Goal: Task Accomplishment & Management: Use online tool/utility

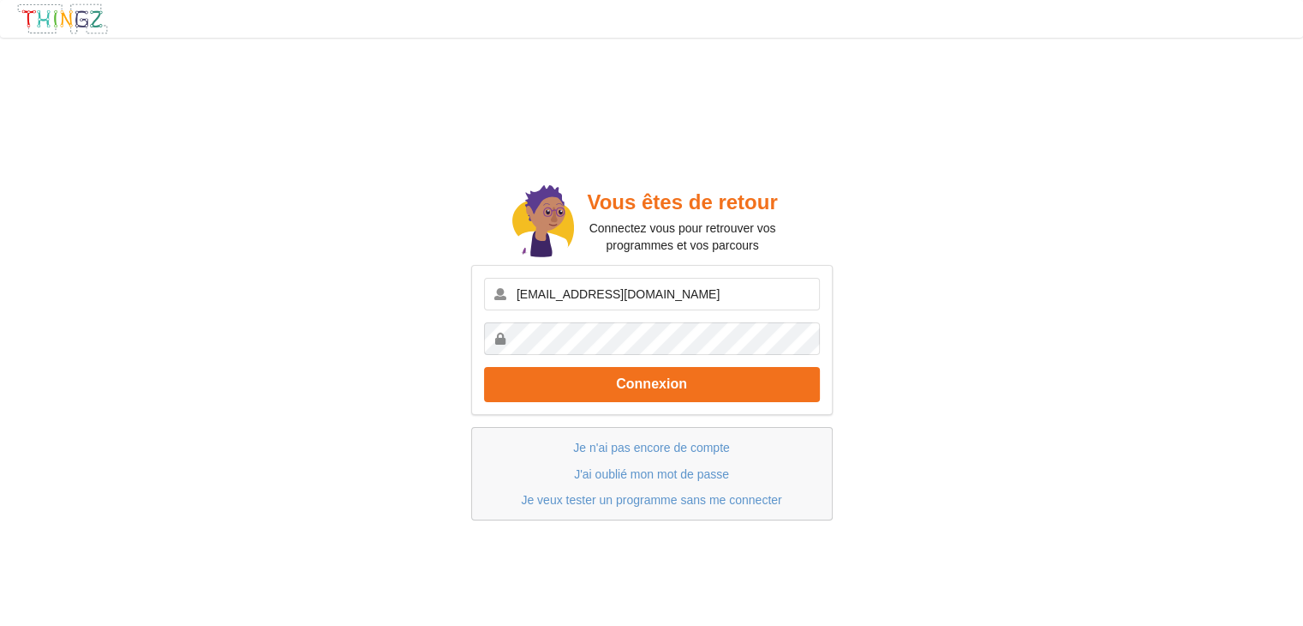
type input "[EMAIL_ADDRESS][DOMAIN_NAME]"
click at [484, 367] on button "Connexion" at bounding box center [652, 384] width 336 height 35
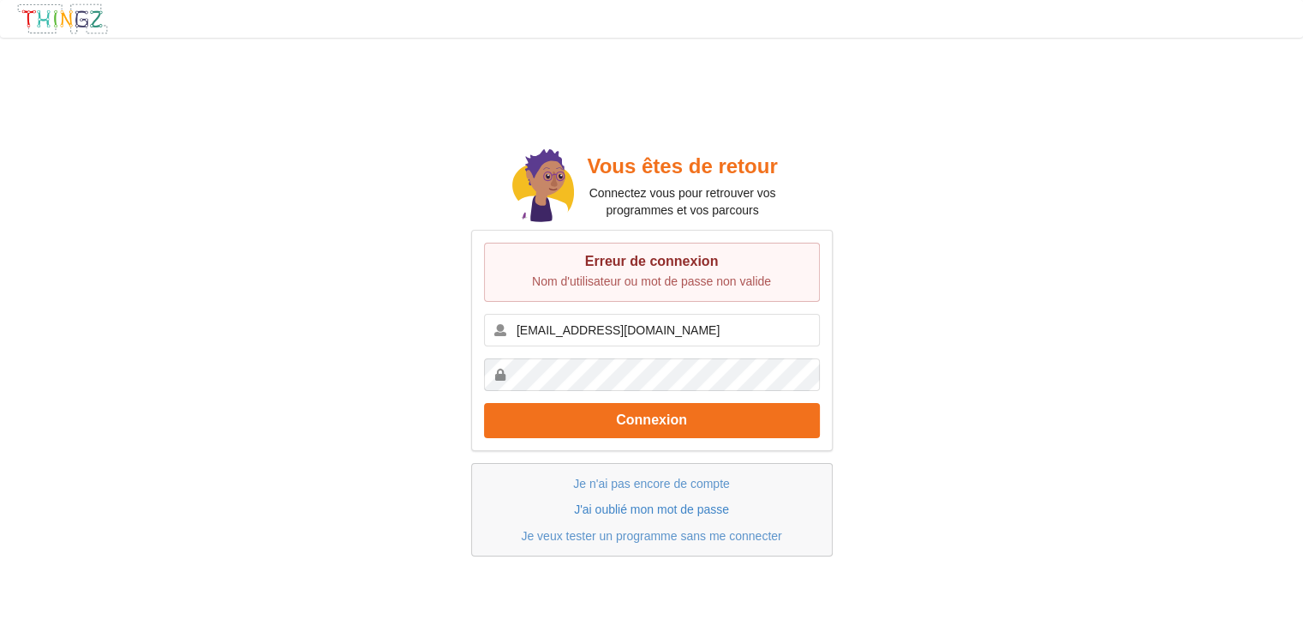
click at [670, 506] on link "J'ai oublié mon mot de passe" at bounding box center [651, 509] width 155 height 14
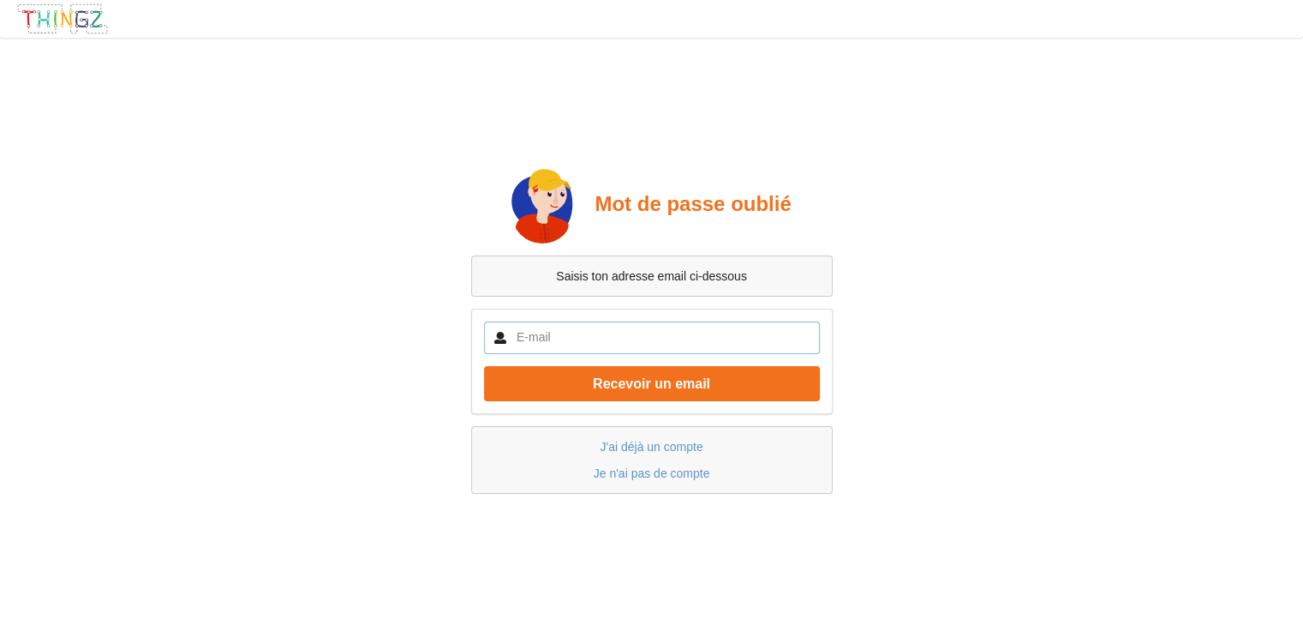
click at [644, 333] on input "text" at bounding box center [652, 337] width 336 height 33
type input "[EMAIL_ADDRESS][DOMAIN_NAME]"
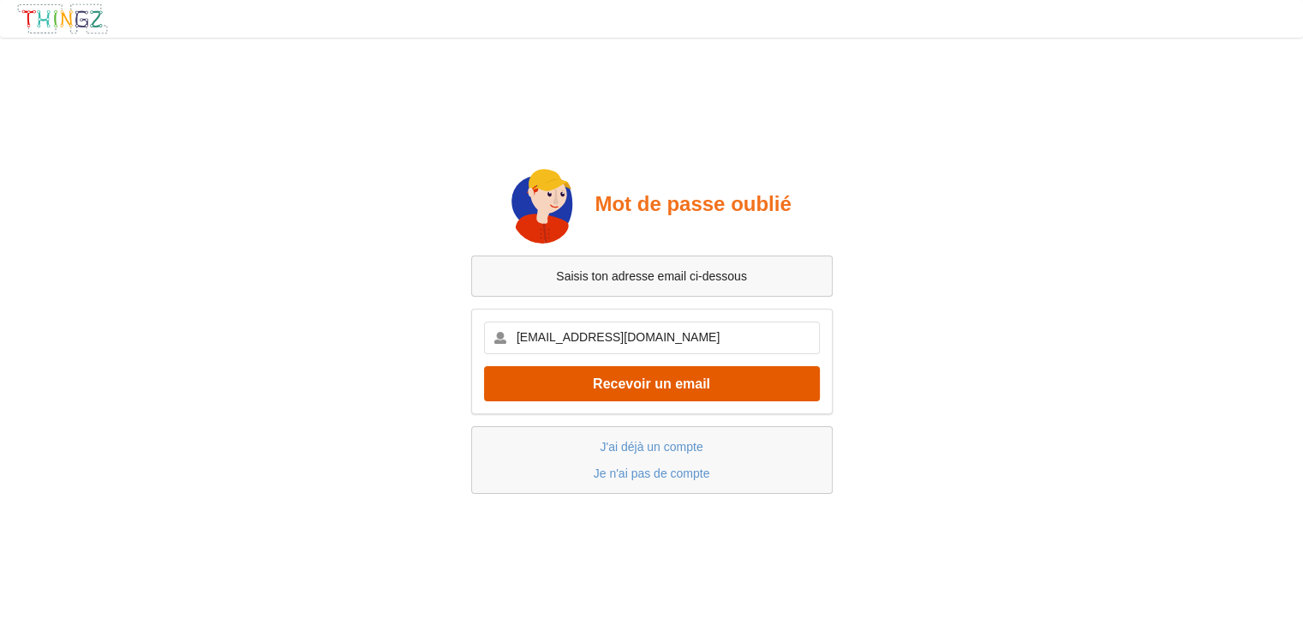
click at [680, 392] on button "Recevoir un email" at bounding box center [652, 383] width 336 height 35
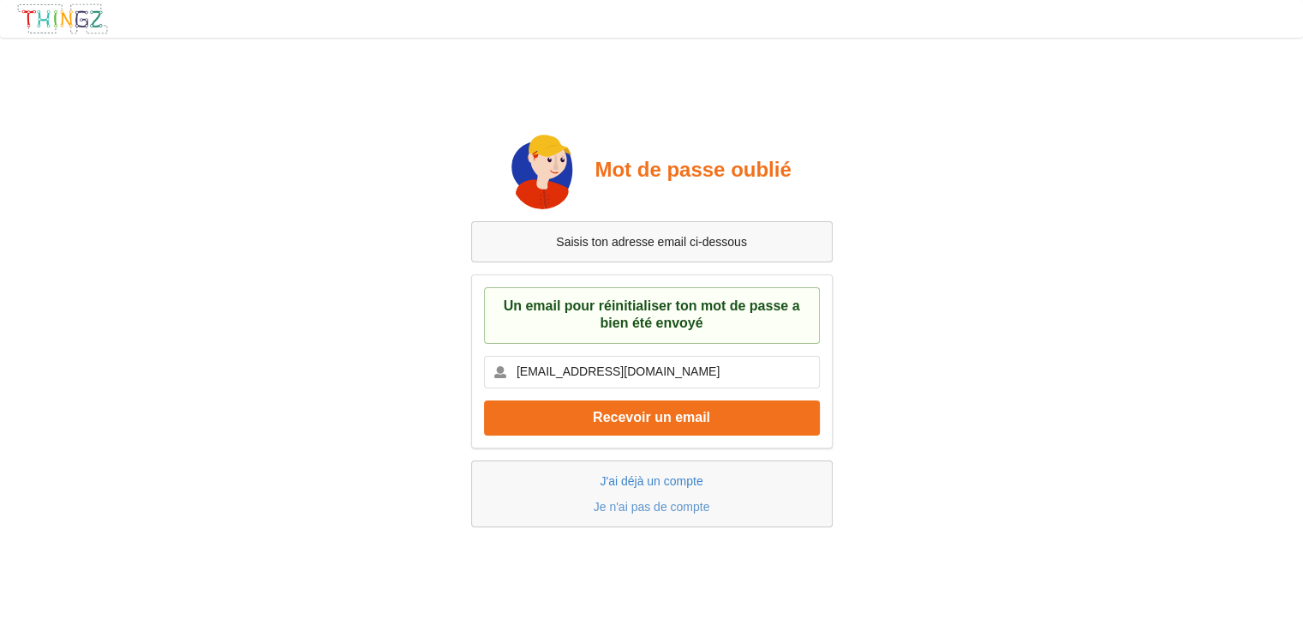
click at [653, 478] on link "J'ai déjà un compte" at bounding box center [651, 481] width 103 height 14
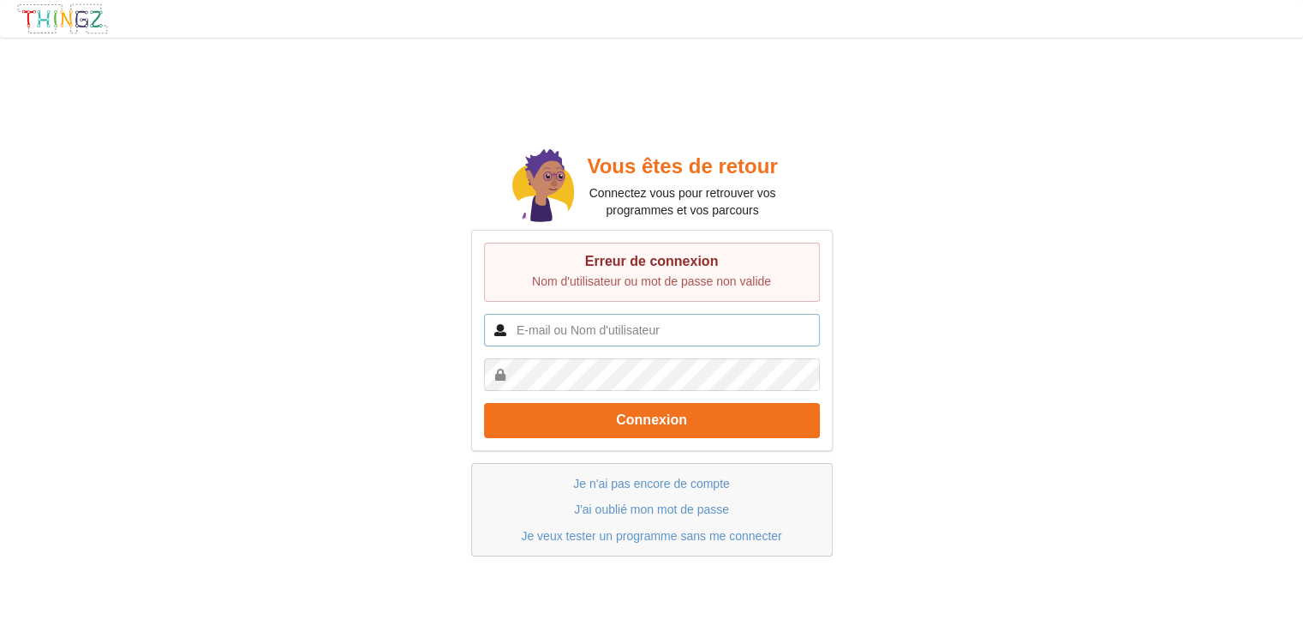
click at [639, 324] on input "text" at bounding box center [652, 330] width 336 height 33
type input "[EMAIL_ADDRESS][DOMAIN_NAME]"
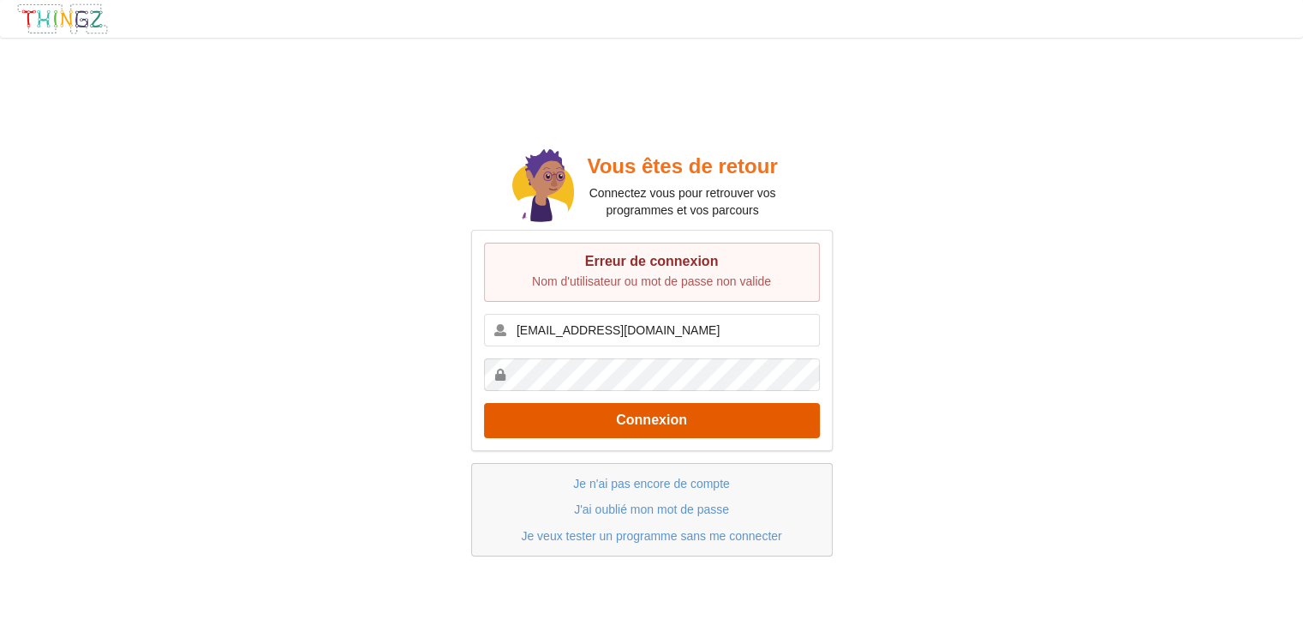
click at [622, 417] on button "Connexion" at bounding box center [652, 420] width 336 height 35
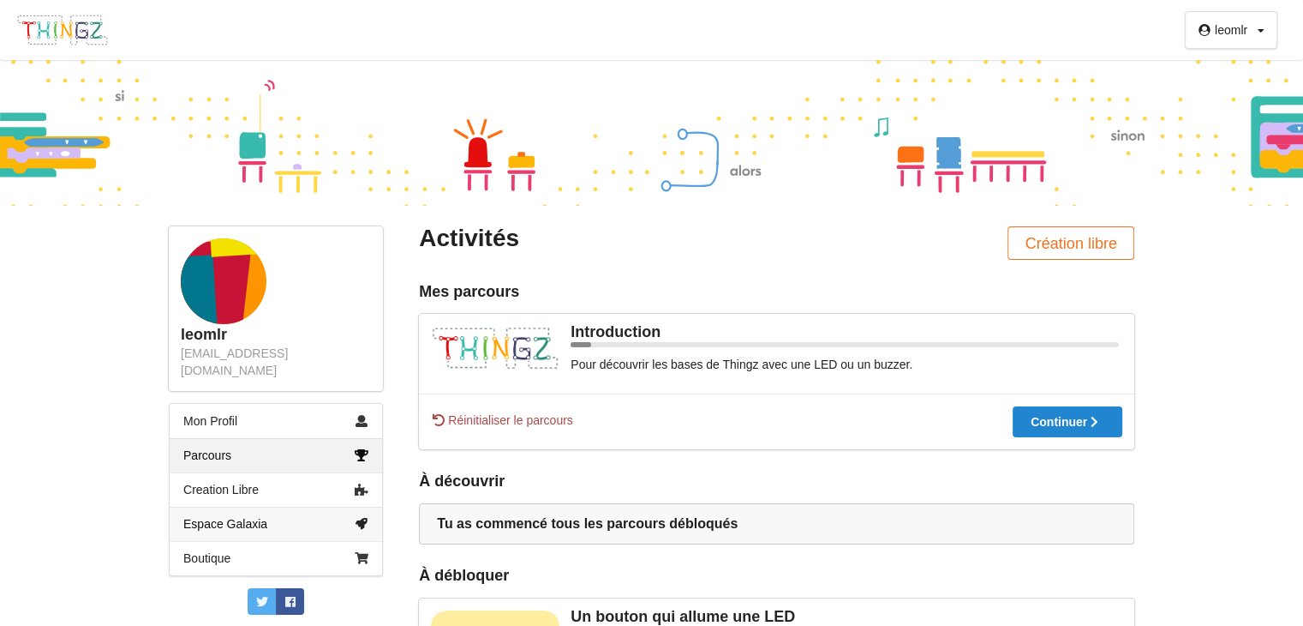
click at [277, 506] on link "Espace Galaxia" at bounding box center [276, 523] width 213 height 34
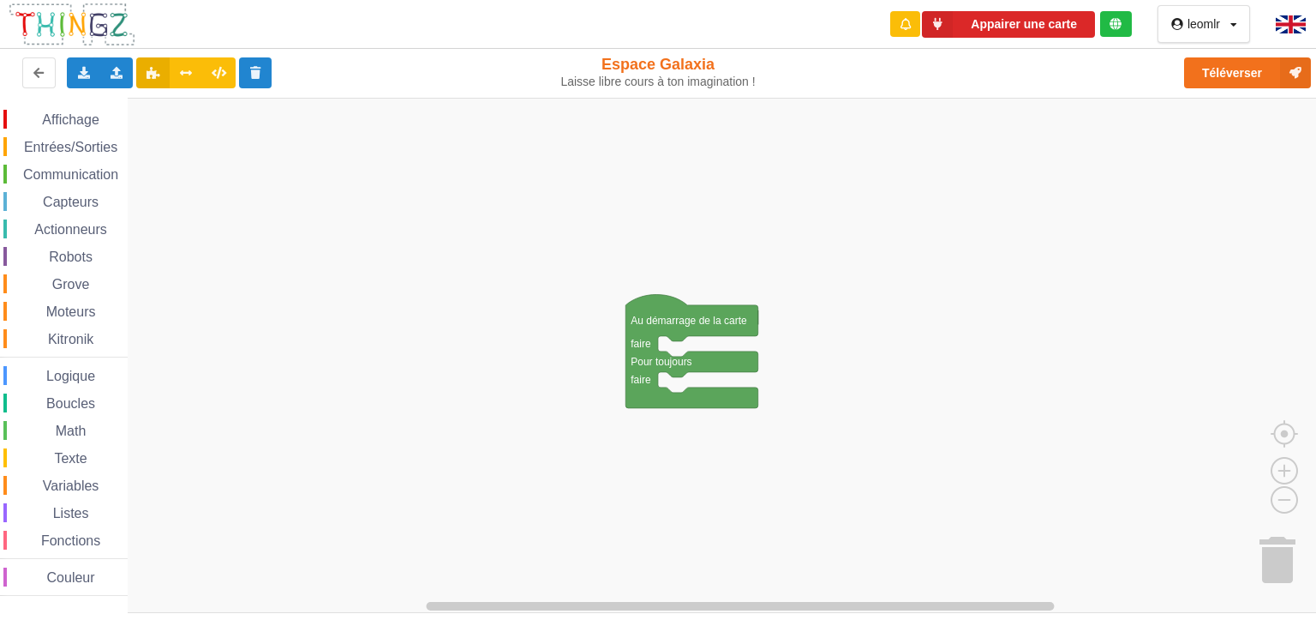
click at [94, 119] on span "Affichage" at bounding box center [70, 119] width 62 height 15
click at [705, 361] on div "Affichage Entrées/Sorties Communication Capteurs Actionneurs Robots Grove Moteu…" at bounding box center [664, 356] width 1328 height 516
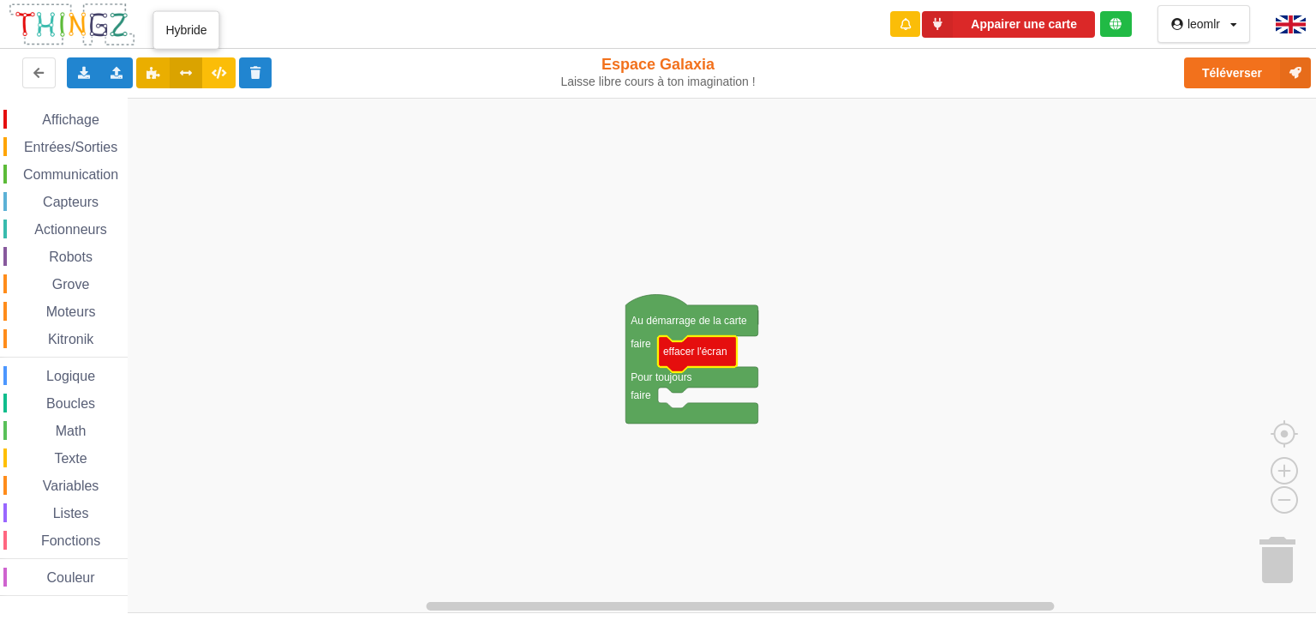
click at [185, 80] on button at bounding box center [186, 72] width 33 height 31
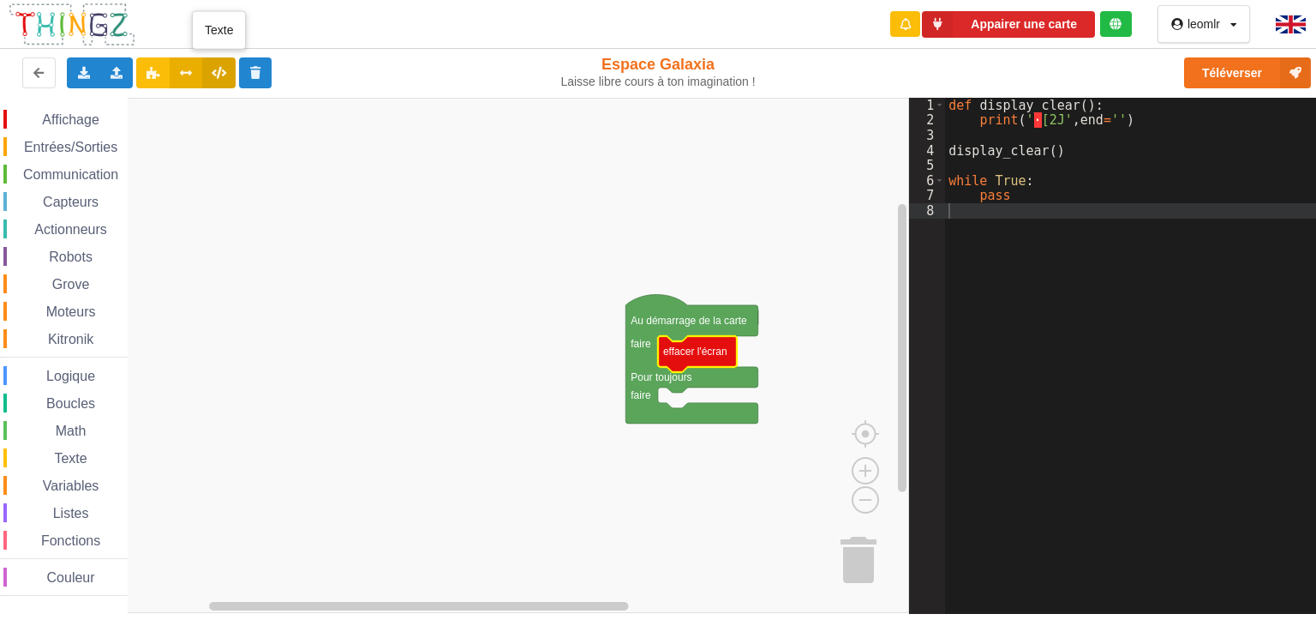
click at [213, 77] on icon at bounding box center [219, 72] width 15 height 10
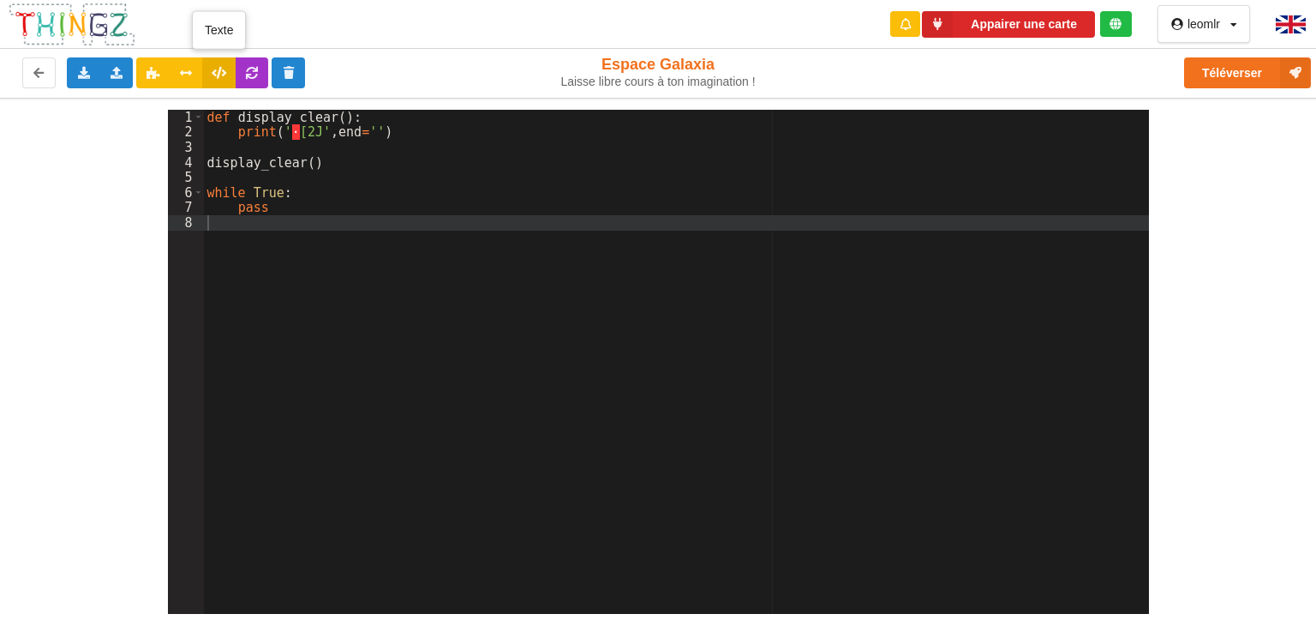
click at [207, 73] on button at bounding box center [218, 72] width 33 height 31
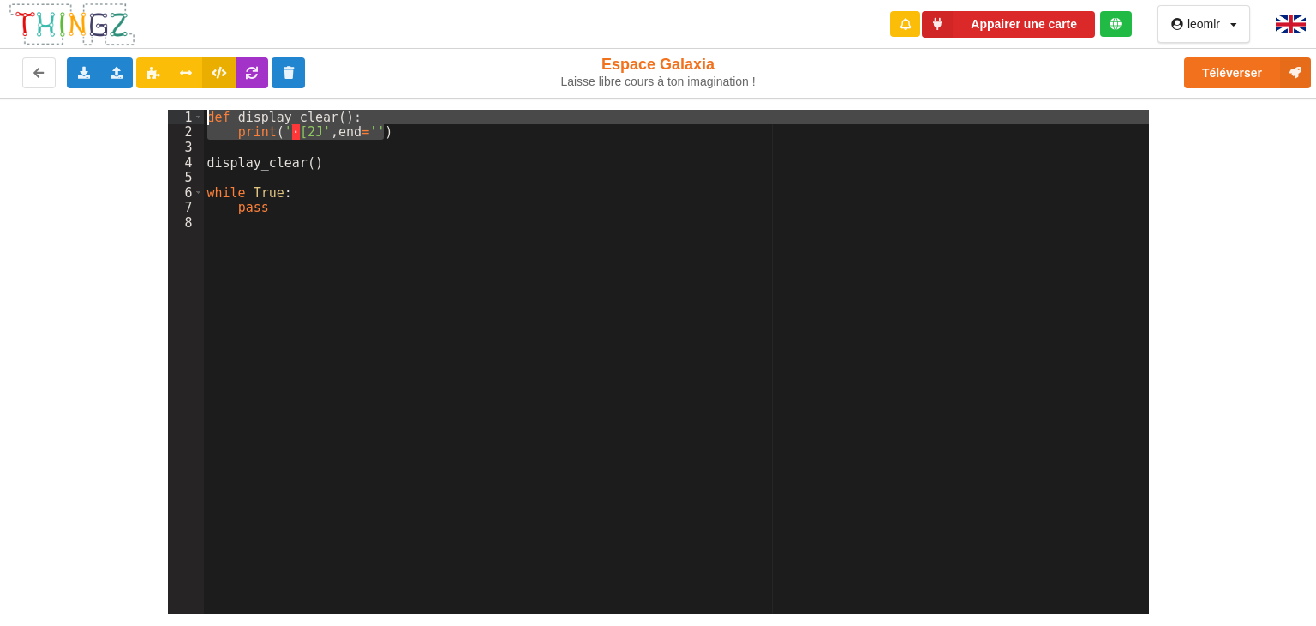
drag, startPoint x: 395, startPoint y: 135, endPoint x: 173, endPoint y: 121, distance: 222.4
click at [173, 121] on div "1 2 3 4 5 6 7 8 def display_clear ( ) : print ( ' · [2J' , end = '' ) display_c…" at bounding box center [658, 362] width 981 height 504
click at [161, 72] on button at bounding box center [152, 72] width 33 height 31
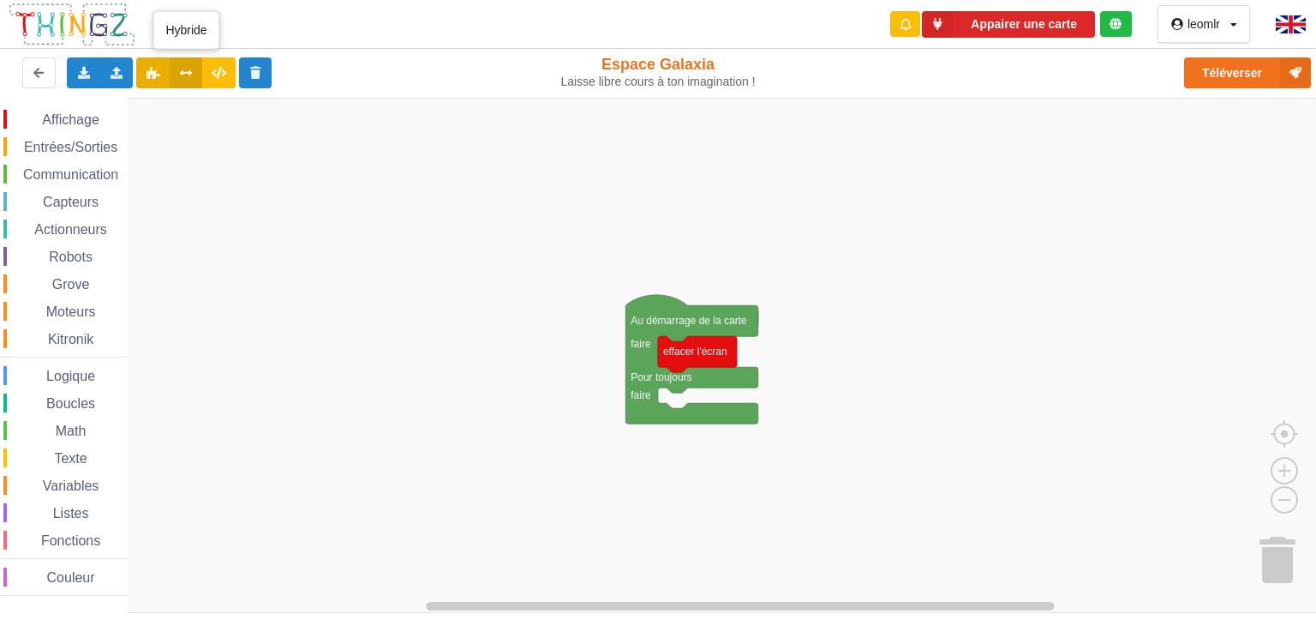
click at [185, 69] on icon at bounding box center [186, 72] width 15 height 10
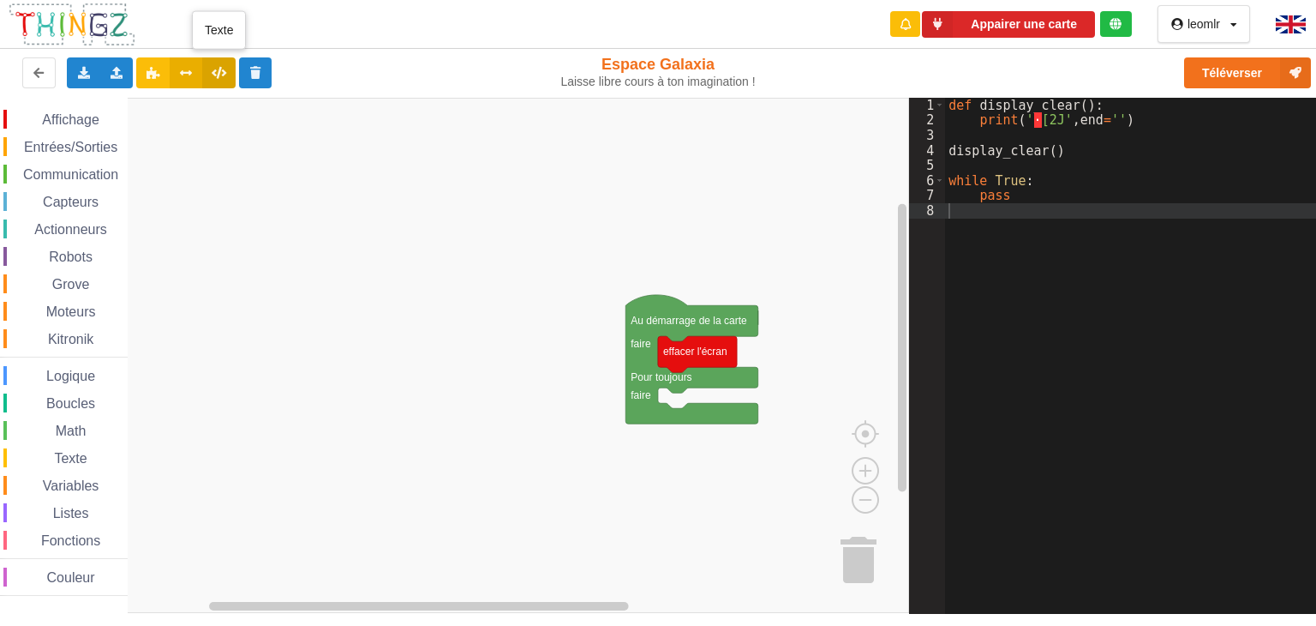
click at [222, 72] on icon at bounding box center [219, 72] width 15 height 10
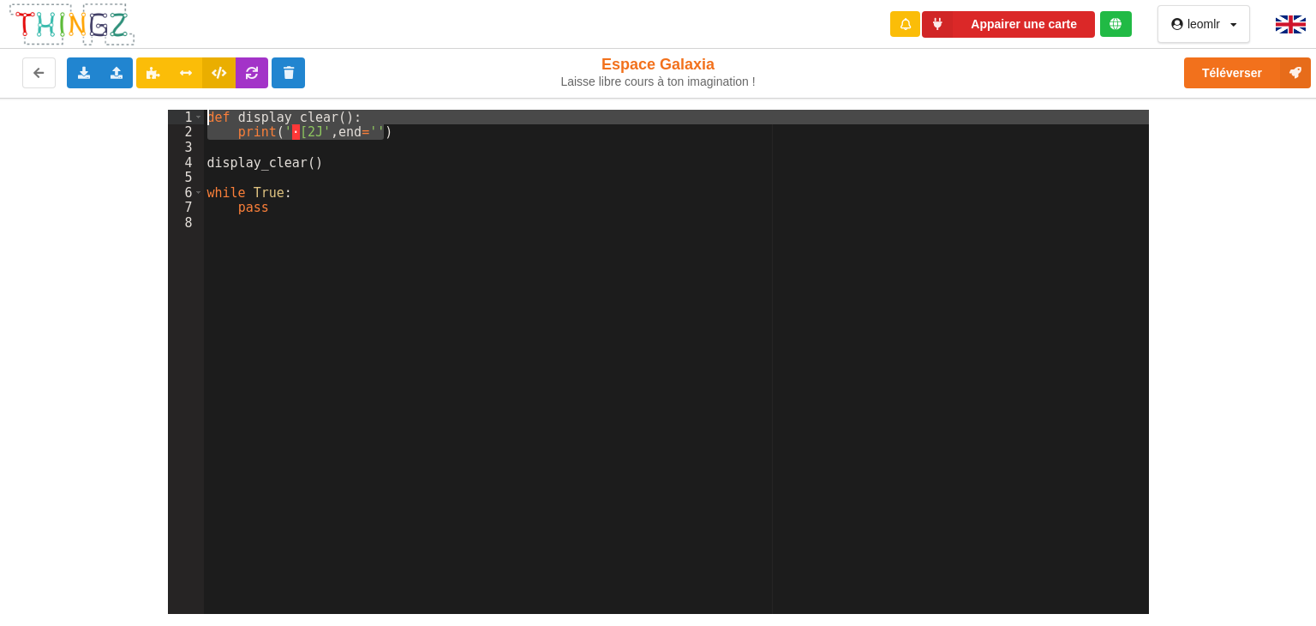
drag, startPoint x: 400, startPoint y: 134, endPoint x: 175, endPoint y: 112, distance: 226.4
click at [175, 112] on div "1 2 3 4 5 6 7 8 def display_clear ( ) : print ( ' · [2J' , end = '' ) display_c…" at bounding box center [658, 362] width 981 height 504
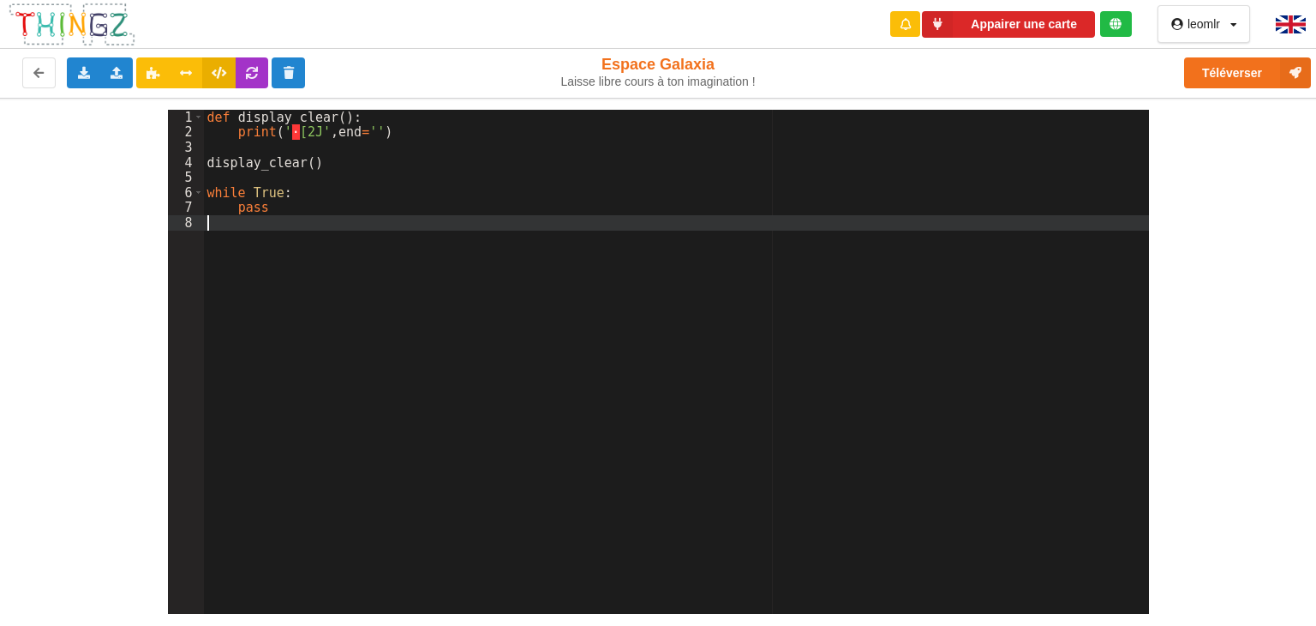
click at [636, 232] on div "def display_clear ( ) : print ( ' · [2J' , end = '' ) display_clear ( ) while T…" at bounding box center [676, 376] width 945 height 533
